Goal: Transaction & Acquisition: Purchase product/service

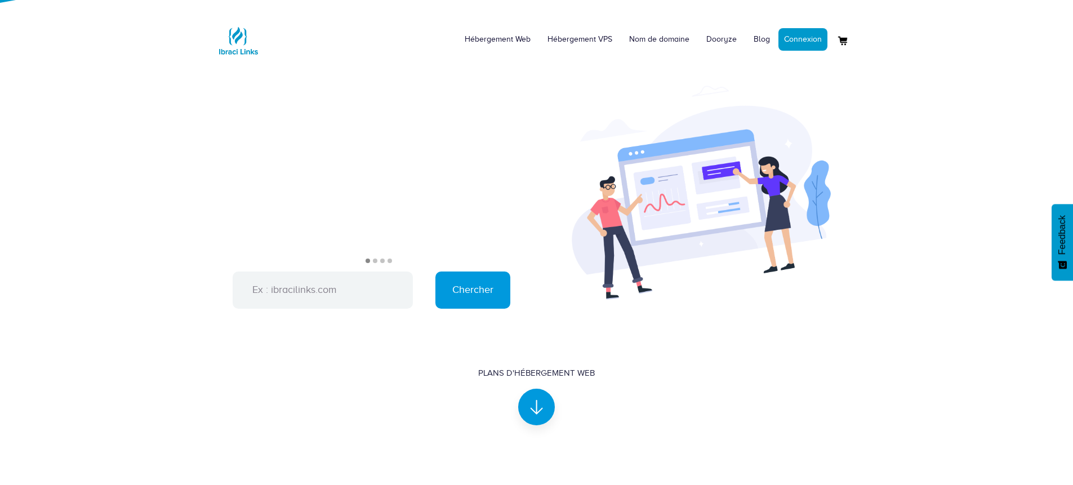
scroll to position [524, 0]
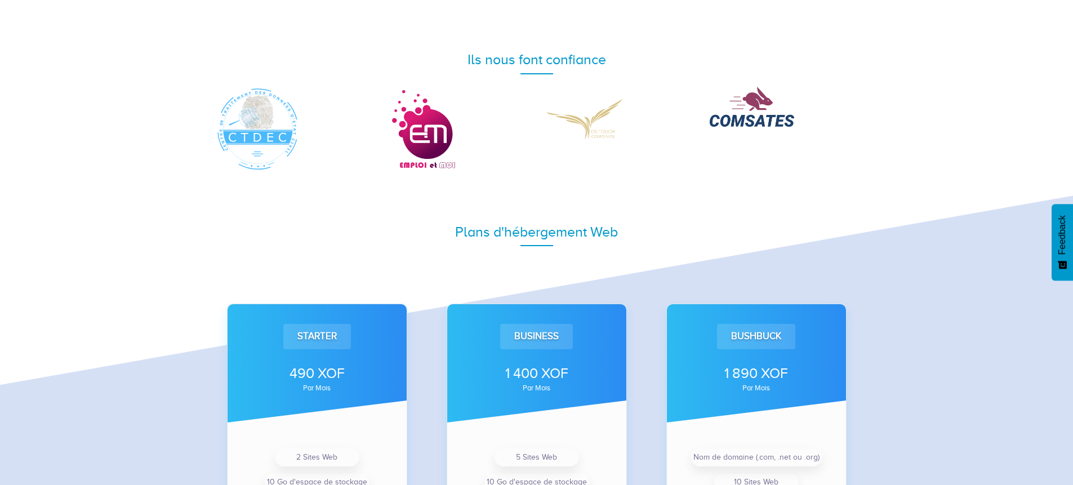
scroll to position [696, 0]
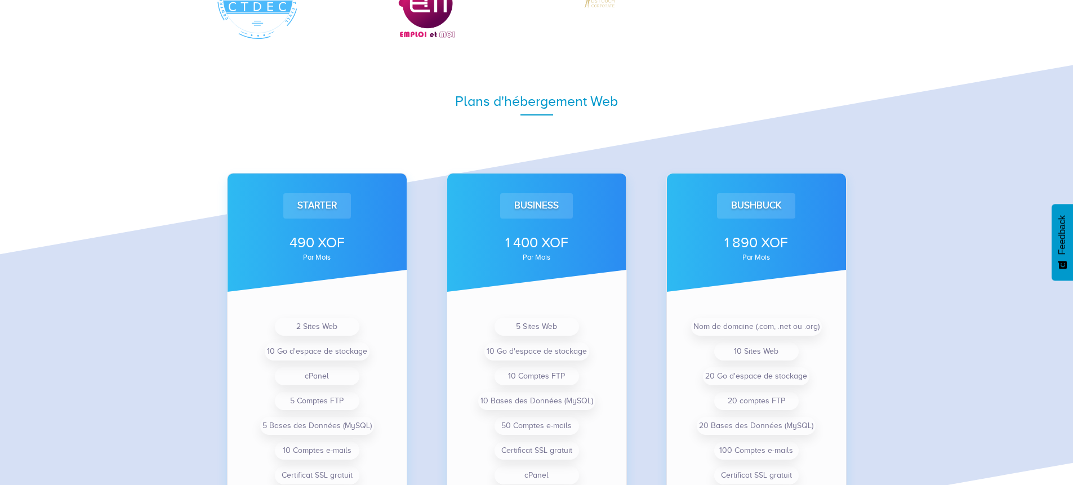
click at [107, 316] on div "Plans d'hébergement Web Starter 490 XOF par mois 2 Sites Web 10 Go d'espace de …" at bounding box center [536, 325] width 1073 height 569
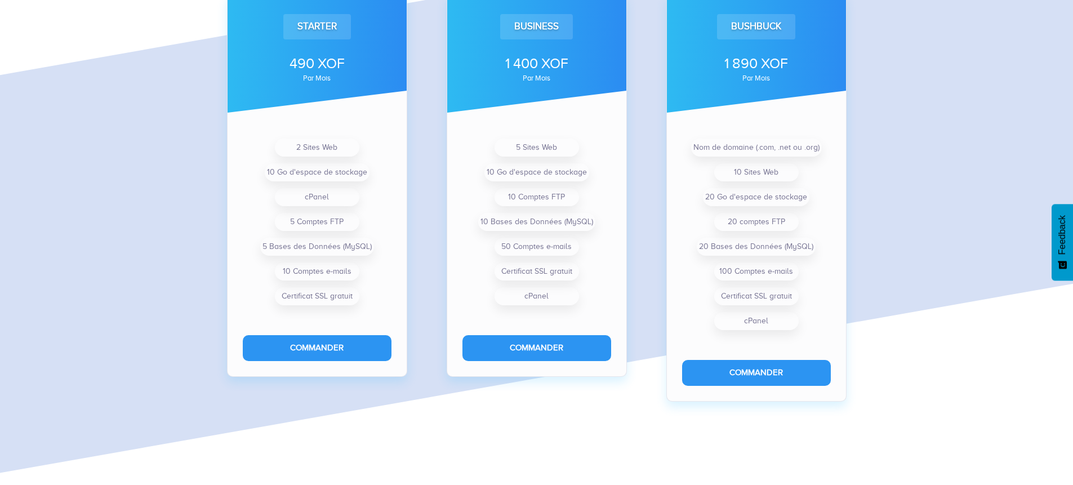
scroll to position [876, 0]
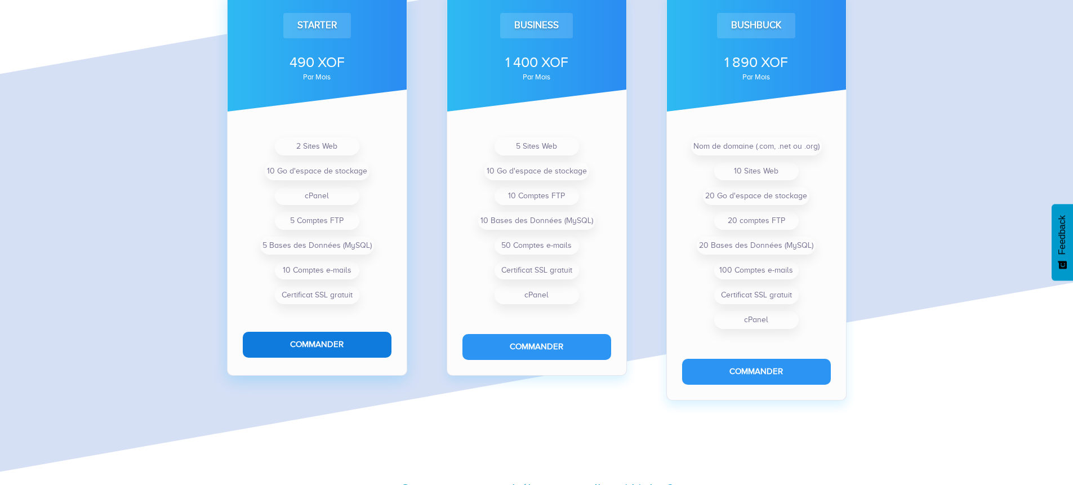
click at [304, 347] on button "Commander" at bounding box center [317, 344] width 149 height 25
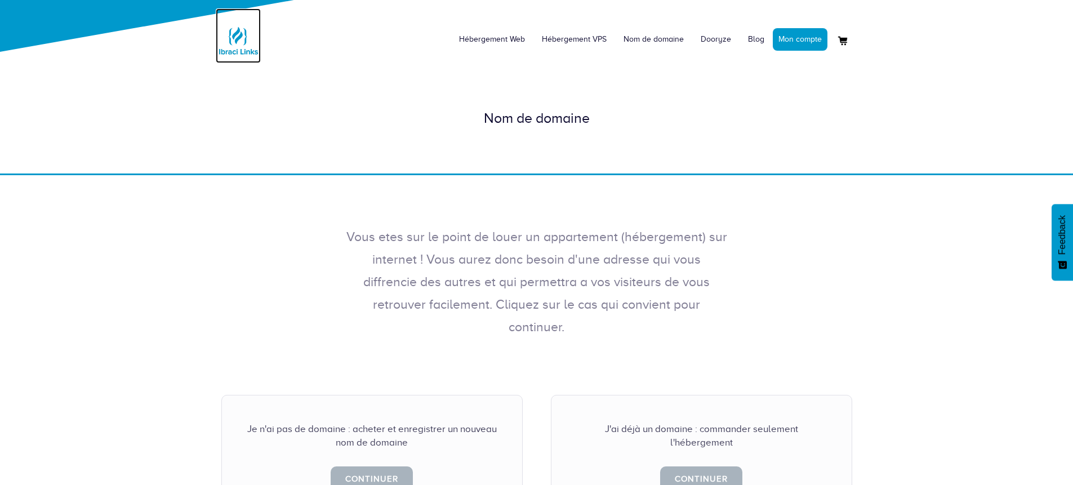
click at [237, 44] on img at bounding box center [238, 40] width 45 height 45
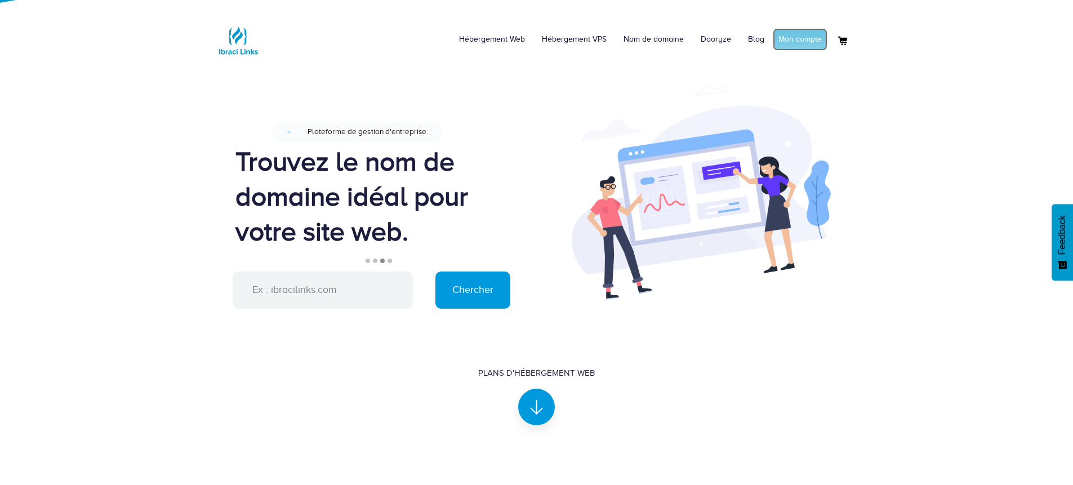
click at [794, 42] on link "Mon compte" at bounding box center [800, 39] width 55 height 23
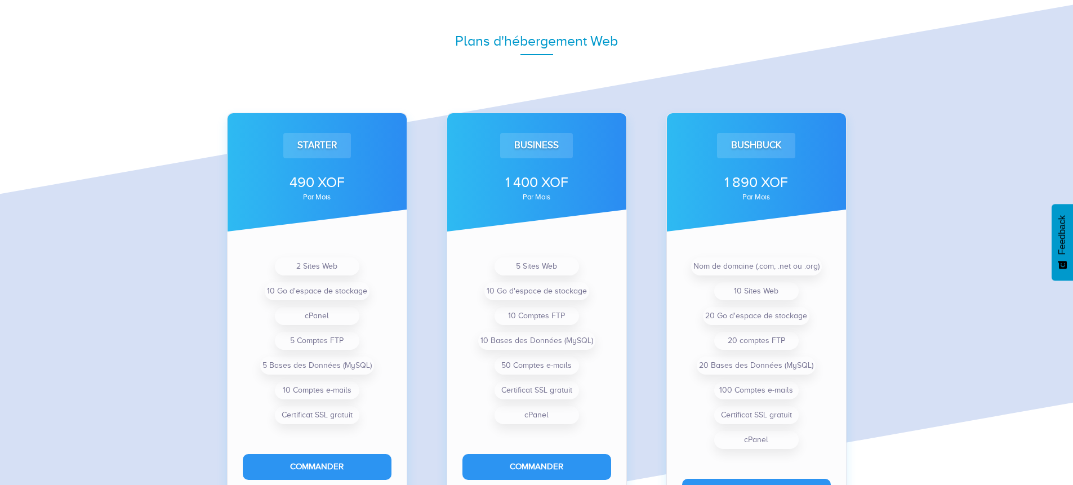
scroll to position [776, 0]
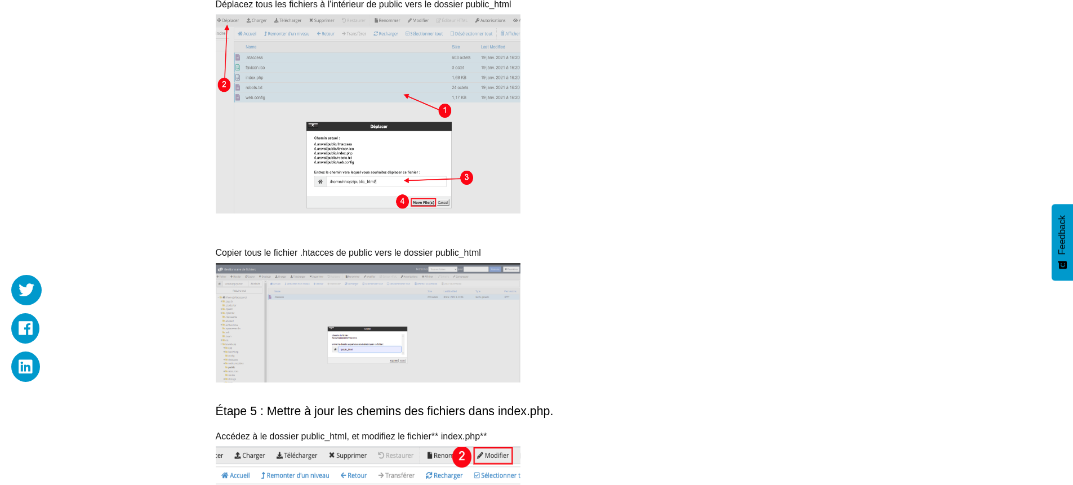
scroll to position [2292, 0]
